Goal: Task Accomplishment & Management: Use online tool/utility

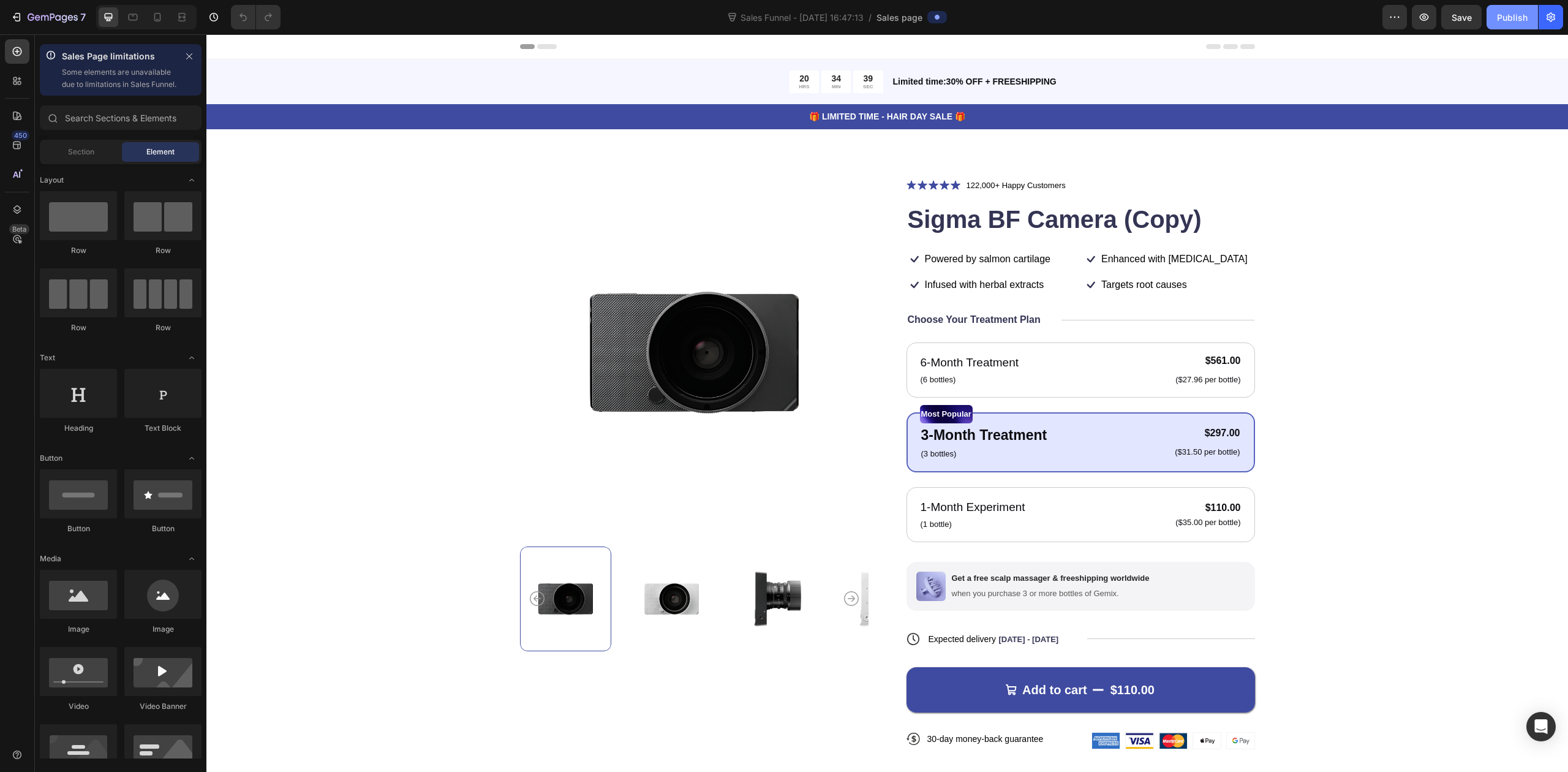
click at [1045, 13] on div "Publish" at bounding box center [1512, 17] width 31 height 13
click at [1045, 15] on icon "button" at bounding box center [1395, 17] width 12 height 12
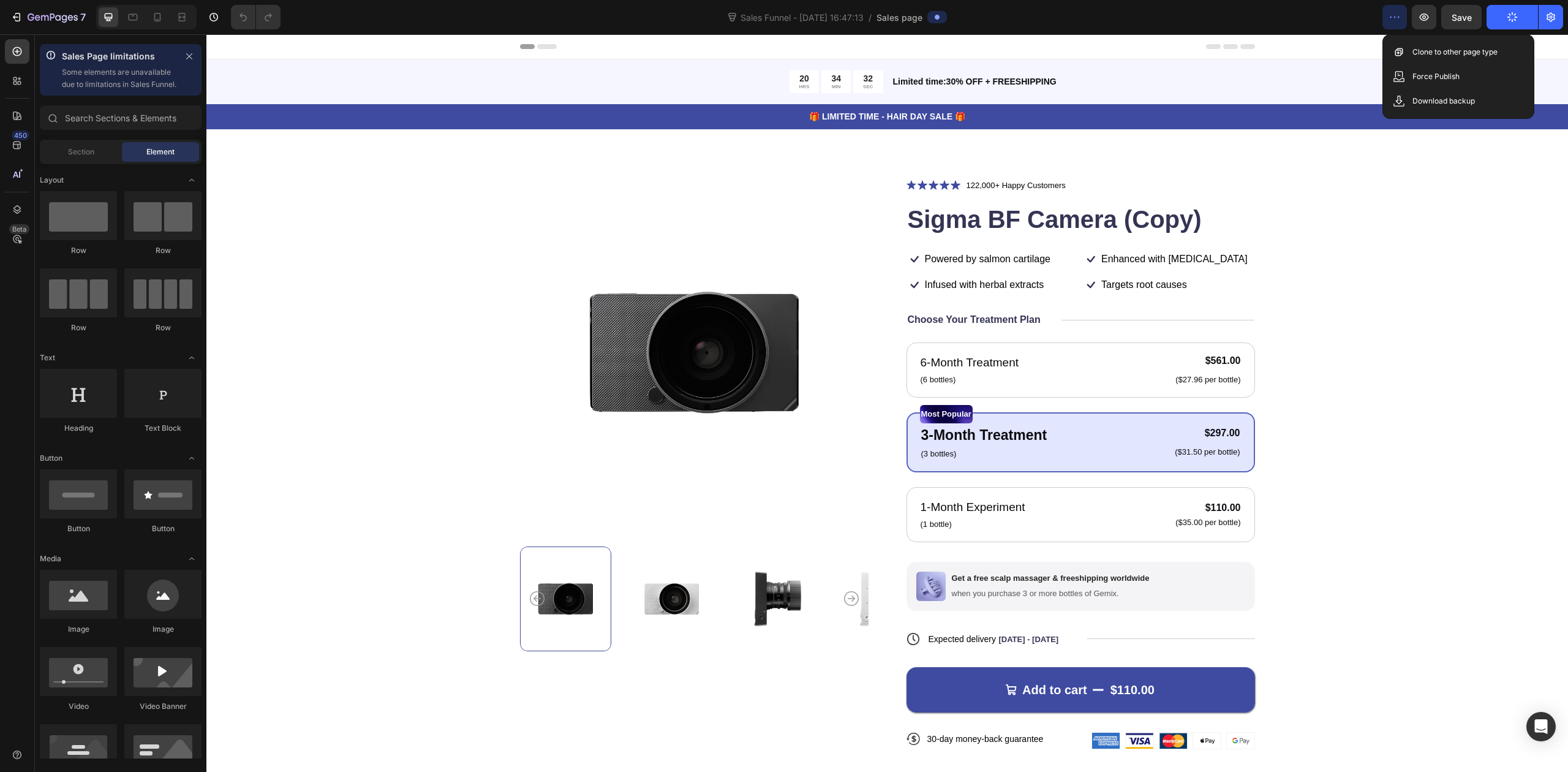
click at [1045, 15] on icon "button" at bounding box center [1395, 17] width 12 height 12
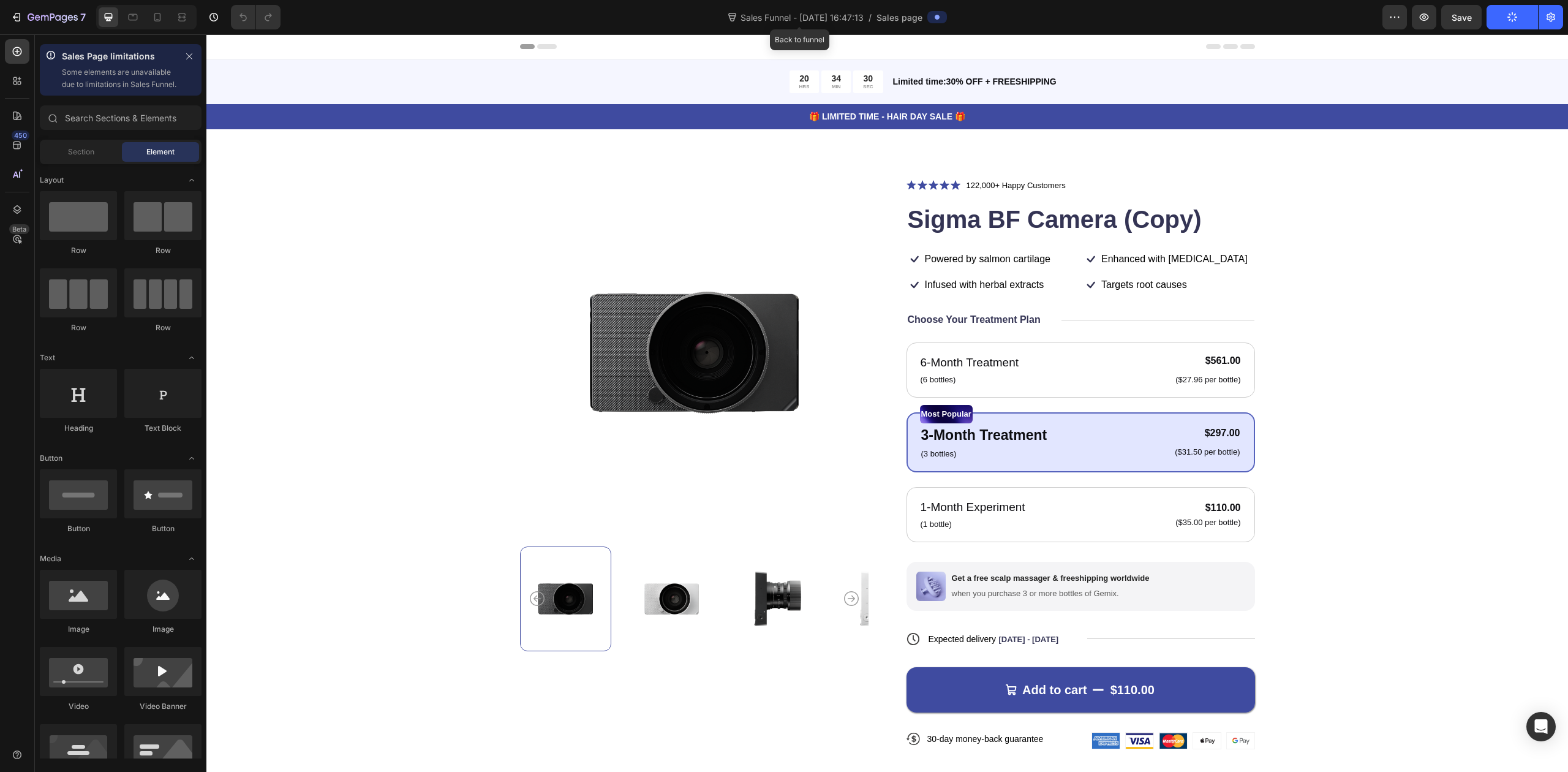
click at [806, 16] on span "Sales Funnel - [DATE] 16:47:13" at bounding box center [802, 17] width 128 height 13
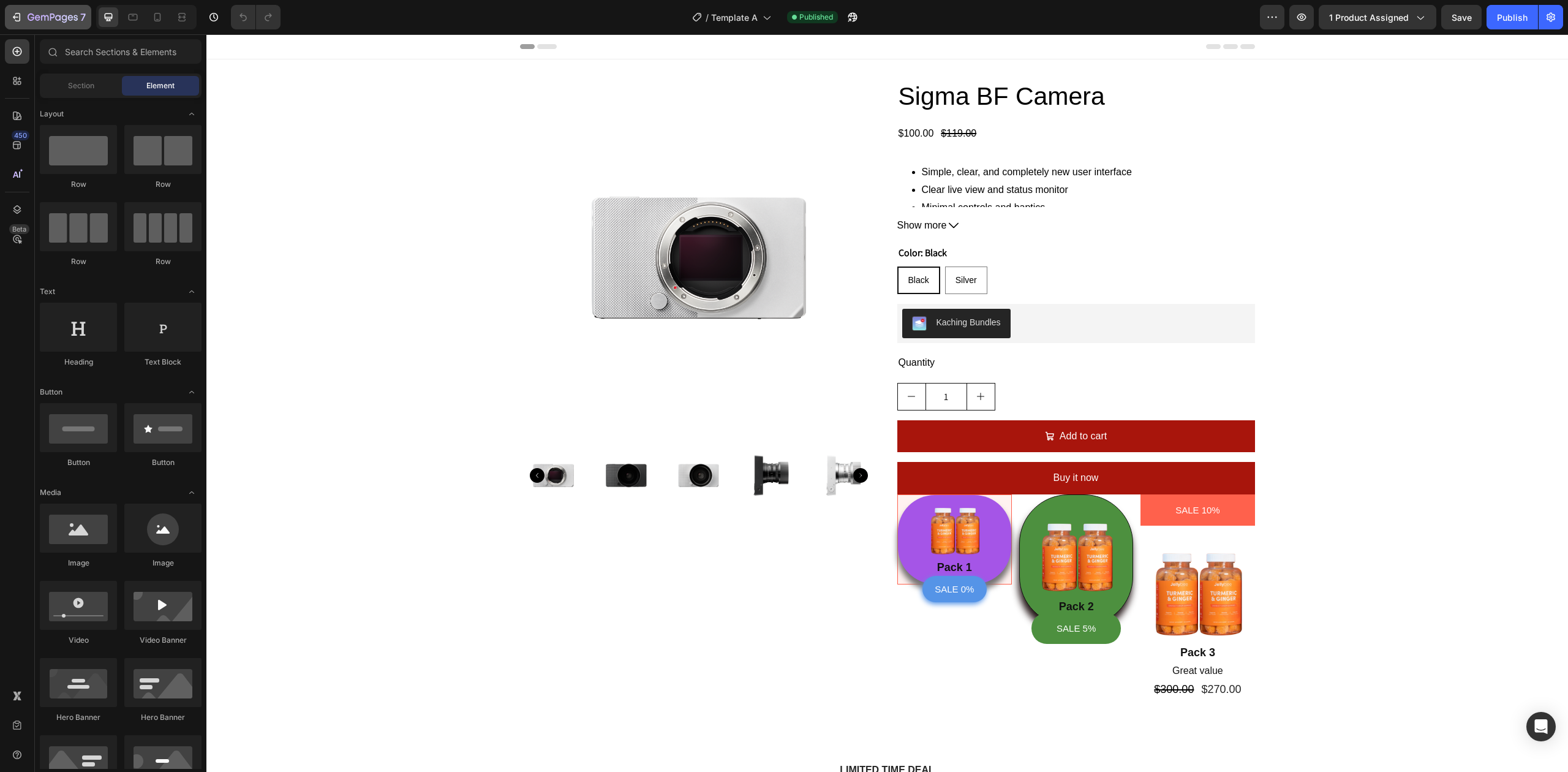
click at [40, 25] on button "7" at bounding box center [49, 17] width 87 height 25
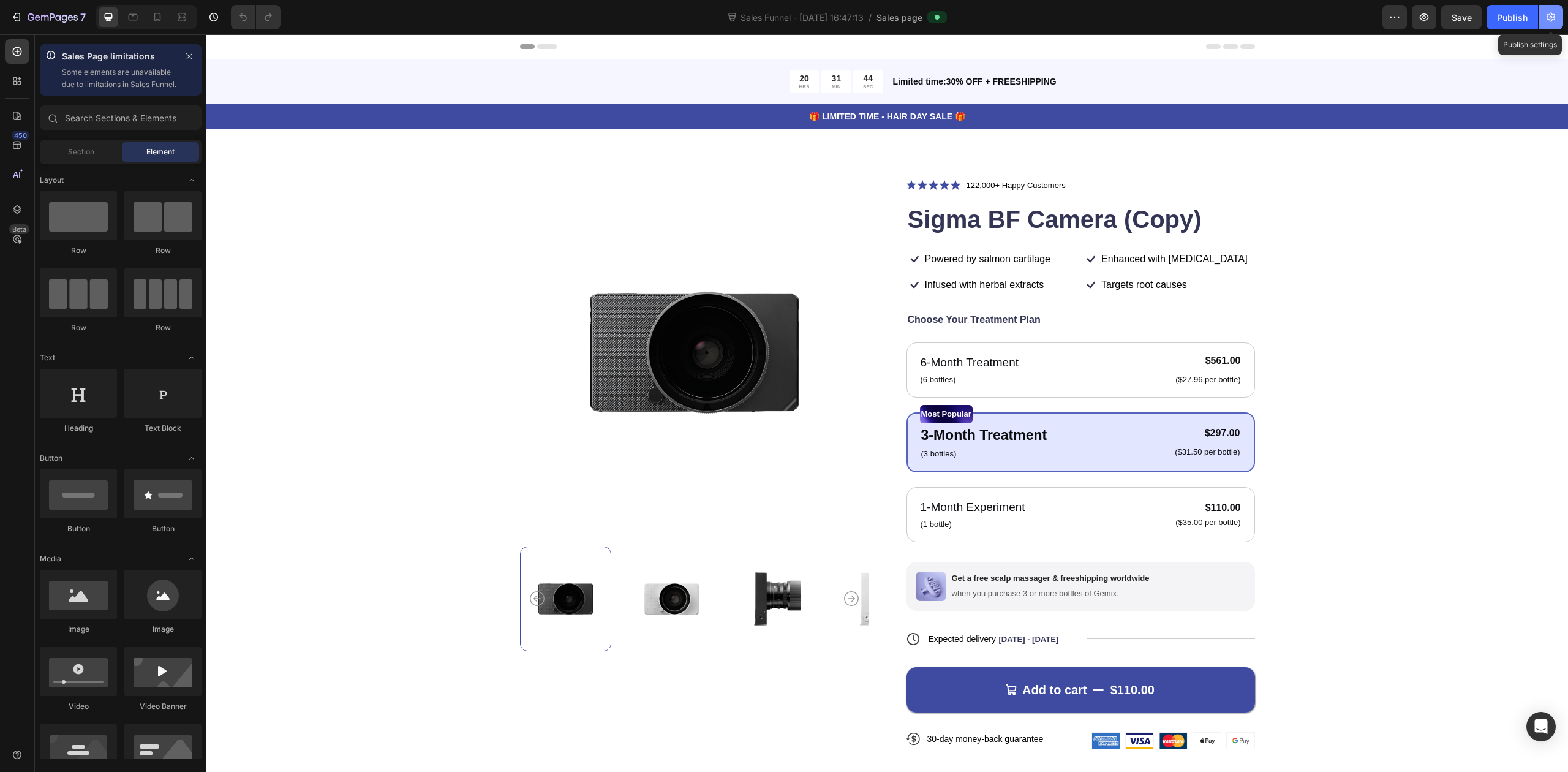
click at [1539, 27] on button "button" at bounding box center [1551, 17] width 25 height 25
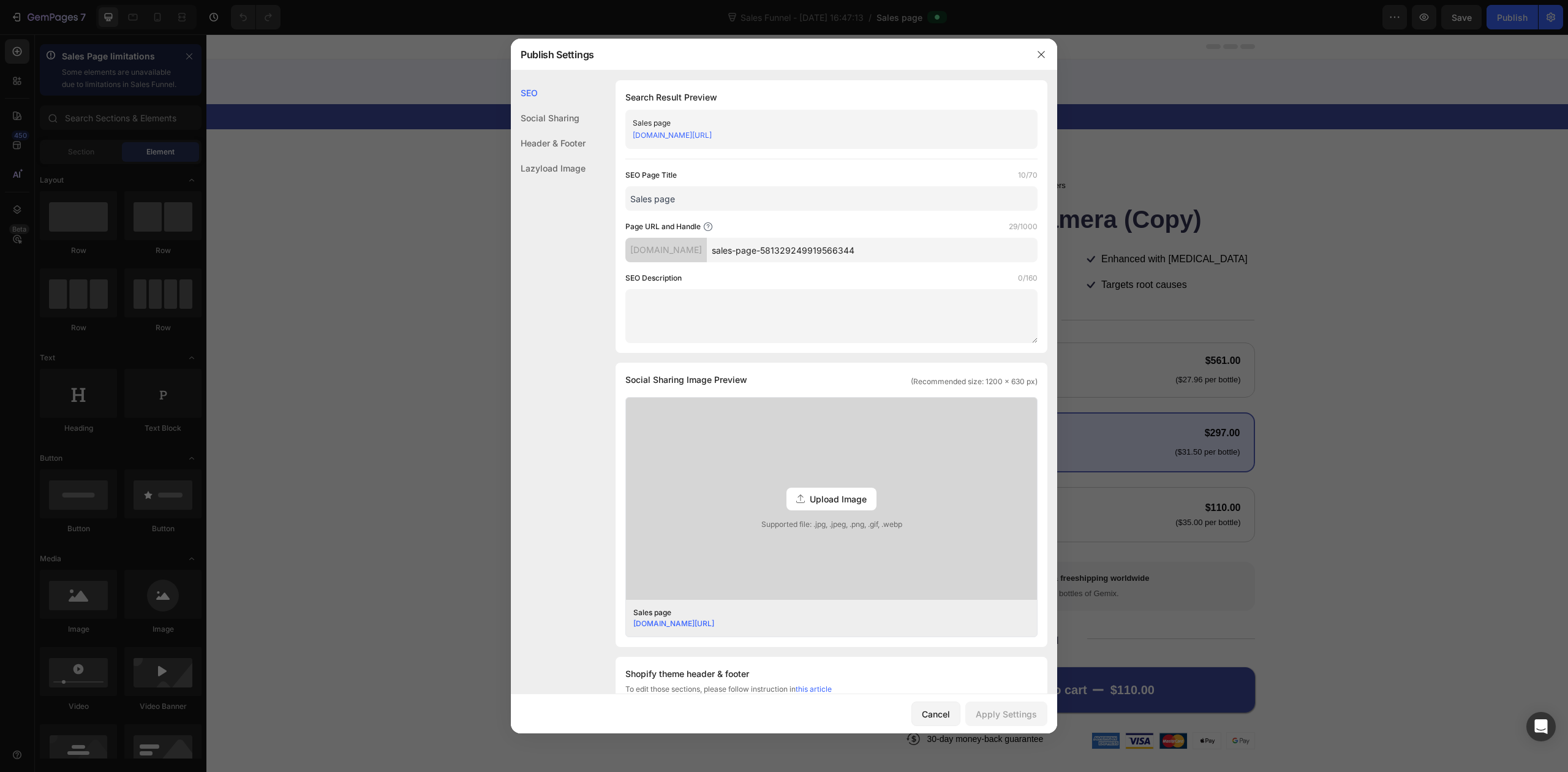
drag, startPoint x: 963, startPoint y: 256, endPoint x: 740, endPoint y: 262, distance: 223.1
click at [740, 262] on div "[DOMAIN_NAME] sales-page-581329249919566344" at bounding box center [832, 250] width 413 height 25
drag, startPoint x: 629, startPoint y: 250, endPoint x: 963, endPoint y: 251, distance: 334.0
click at [963, 251] on div "[DOMAIN_NAME] sales-page-581329249919566344" at bounding box center [832, 250] width 413 height 25
drag, startPoint x: 963, startPoint y: 251, endPoint x: 796, endPoint y: 253, distance: 167.0
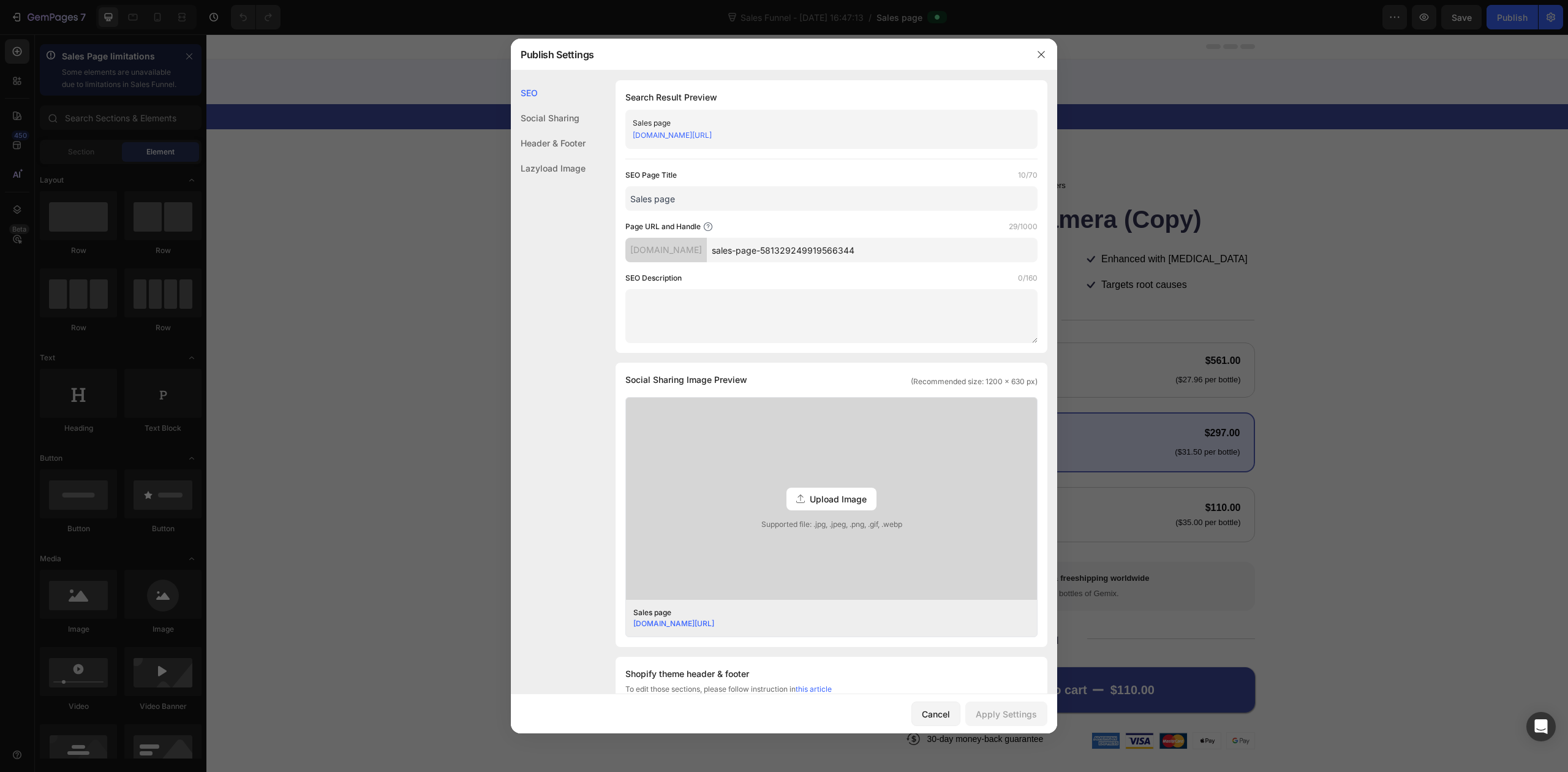
click at [796, 253] on div "[DOMAIN_NAME] sales-page-581329249919566344" at bounding box center [832, 250] width 413 height 25
click at [646, 251] on div "[DOMAIN_NAME]" at bounding box center [666, 250] width 81 height 25
copy div "[DOMAIN_NAME]"
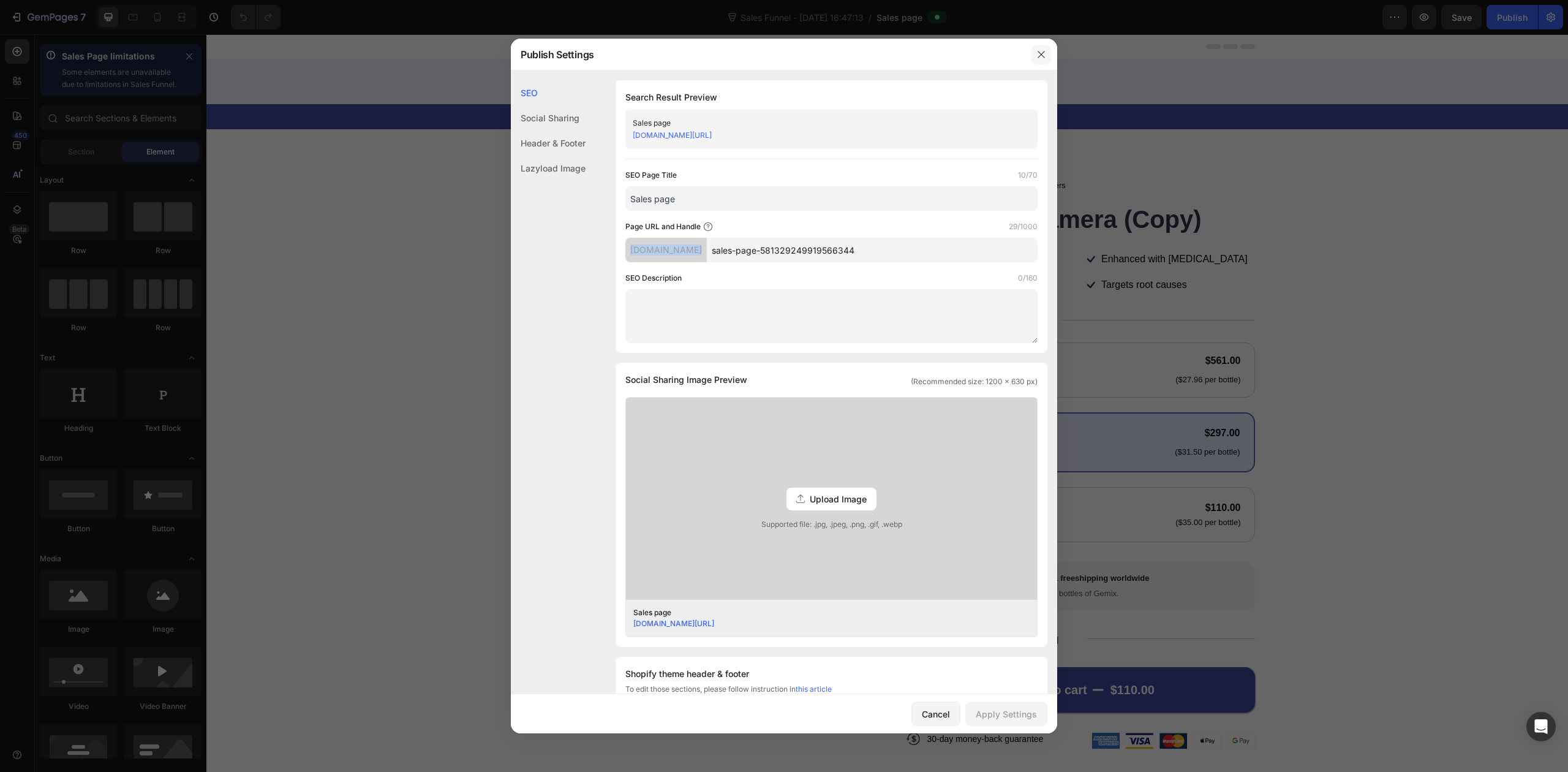
click at [1044, 49] on icon "button" at bounding box center [1041, 54] width 10 height 10
